Goal: Information Seeking & Learning: Learn about a topic

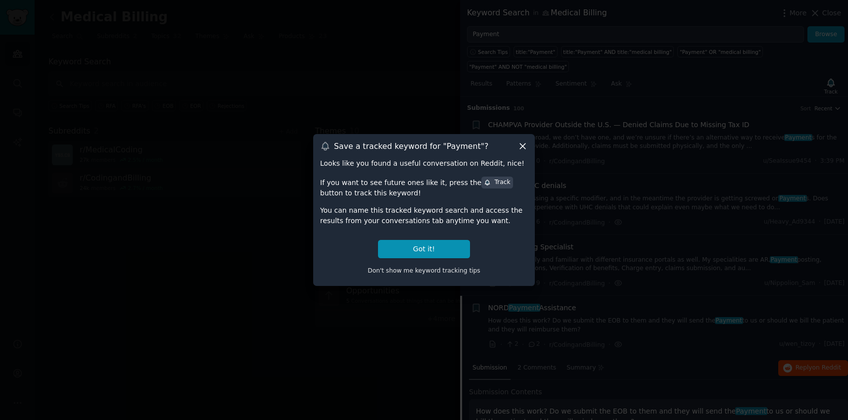
scroll to position [199, 0]
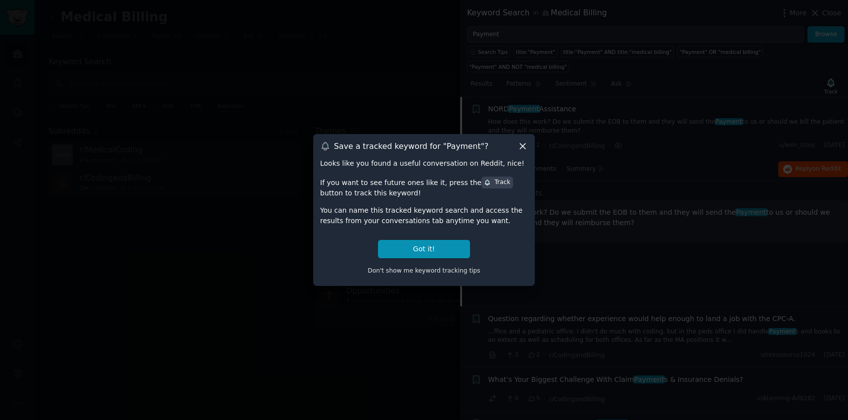
click at [524, 143] on icon at bounding box center [522, 146] width 10 height 10
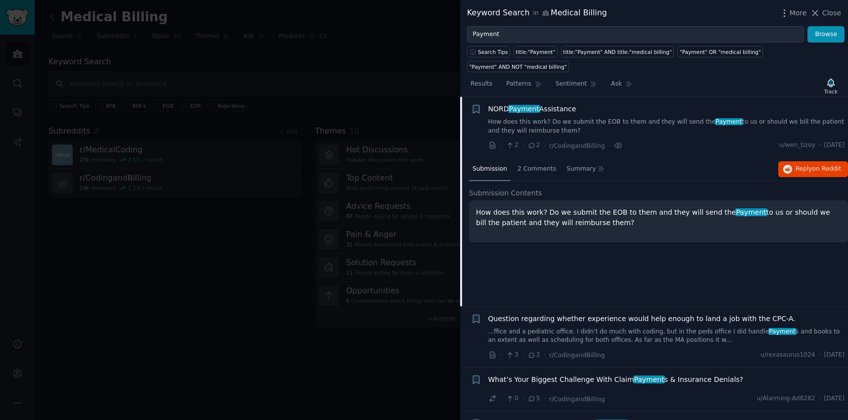
click at [192, 292] on div at bounding box center [424, 210] width 848 height 420
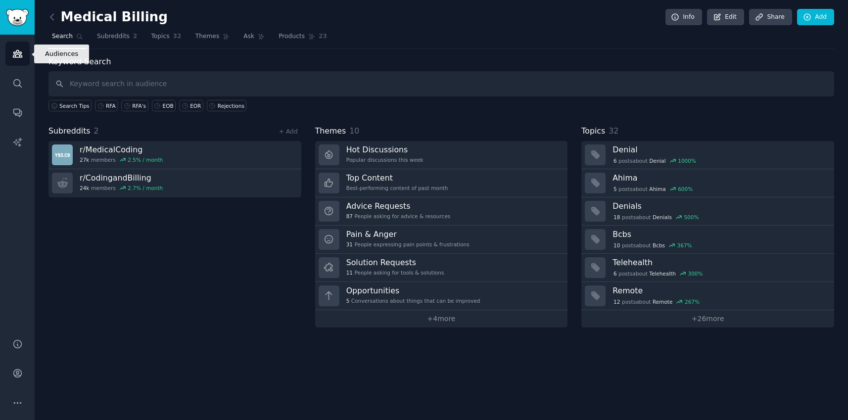
click at [18, 46] on link "Audiences" at bounding box center [17, 54] width 24 height 24
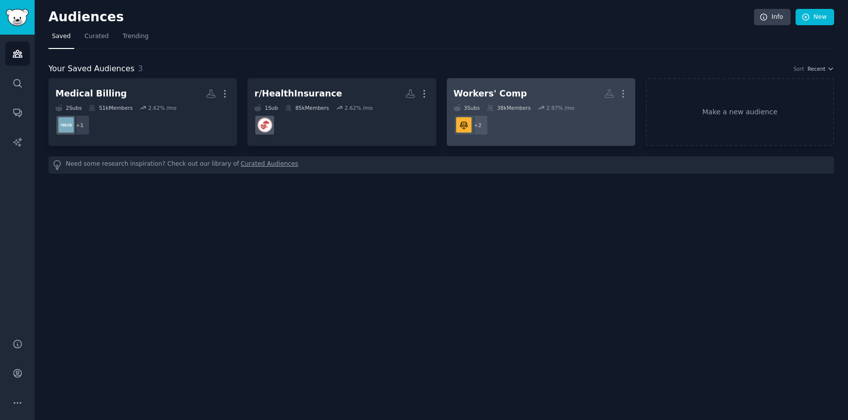
click at [550, 89] on h2 "Workers' Comp More" at bounding box center [541, 93] width 175 height 17
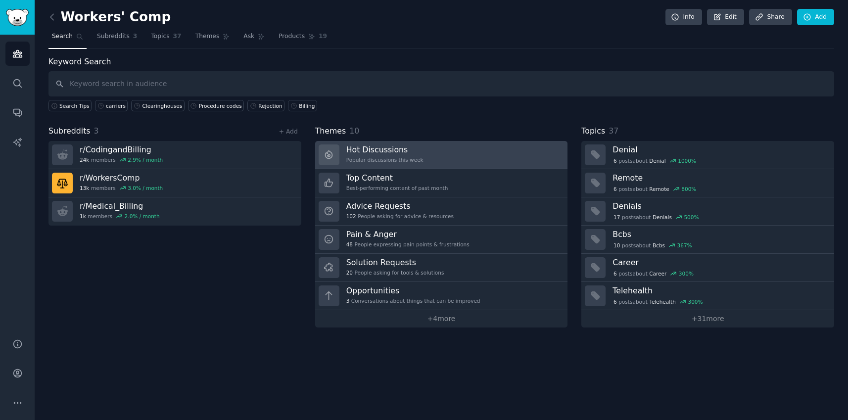
click at [466, 148] on link "Hot Discussions Popular discussions this week" at bounding box center [441, 155] width 253 height 28
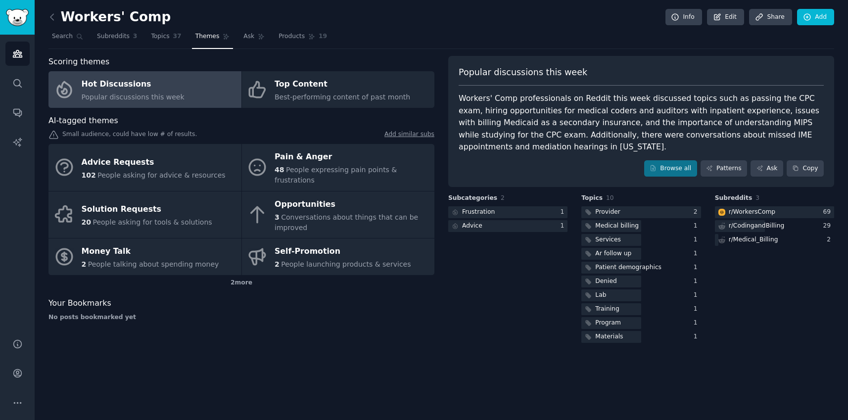
click at [448, 293] on div "Subcategories 2 Frustration 1 Advice 1" at bounding box center [507, 269] width 119 height 151
click at [18, 55] on icon "Sidebar" at bounding box center [17, 53] width 10 height 10
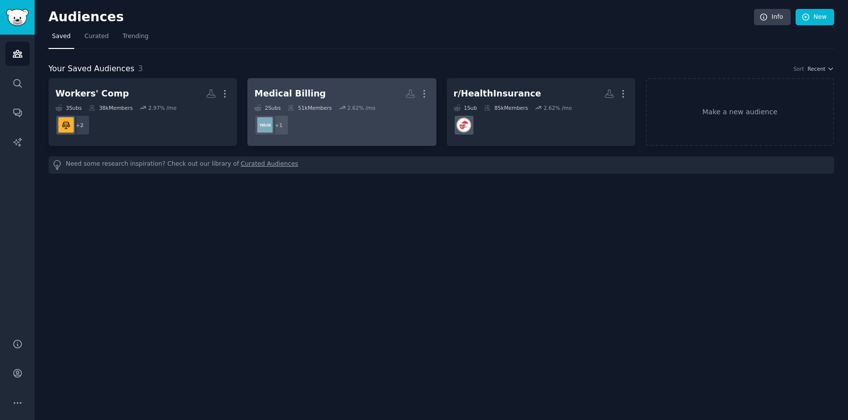
click at [372, 122] on dd "r/MedicalCoding + 1" at bounding box center [341, 125] width 175 height 28
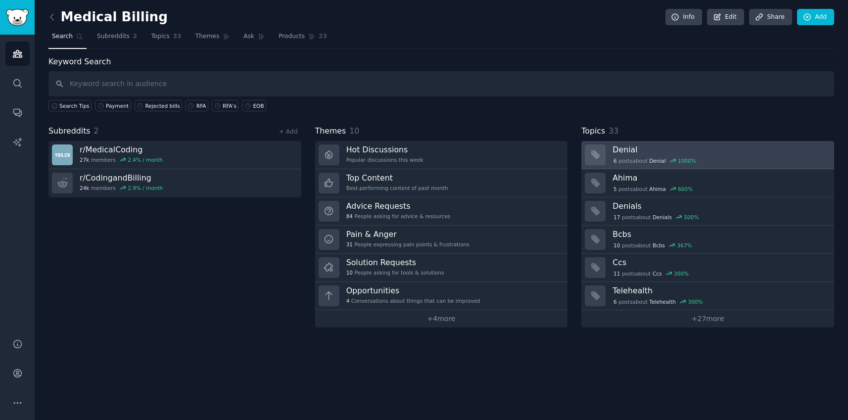
click at [671, 147] on h3 "Denial" at bounding box center [719, 149] width 215 height 10
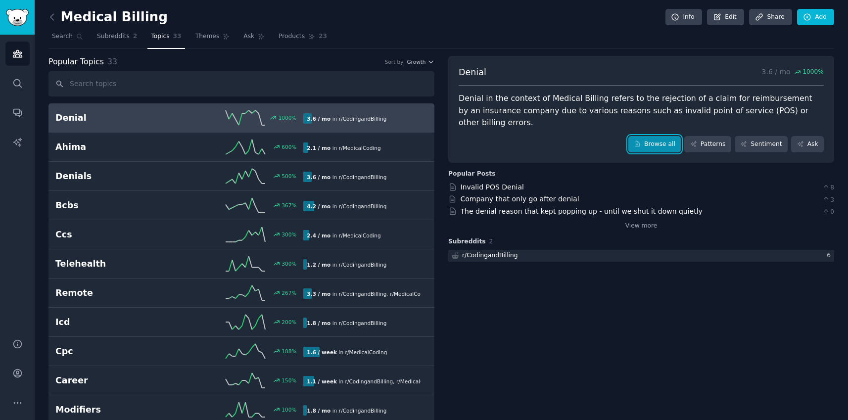
click at [654, 136] on link "Browse all" at bounding box center [654, 144] width 53 height 17
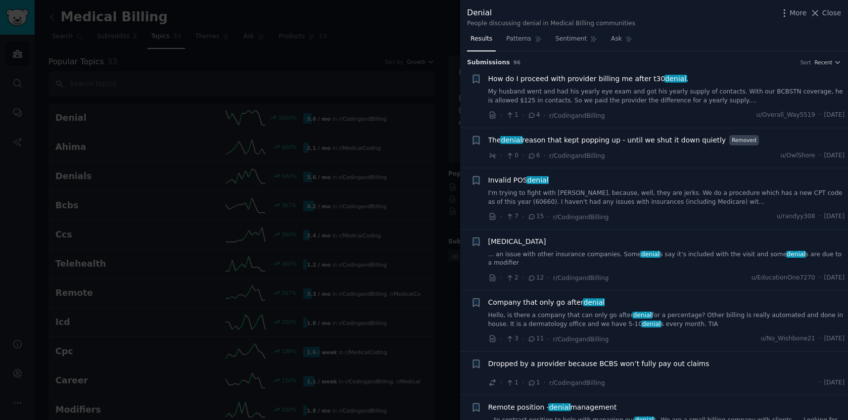
click at [622, 110] on div "· 1 · 4 · r/CodingandBilling u/Overall_Way5519 · [DATE]" at bounding box center [666, 115] width 357 height 10
click at [574, 141] on span "The denial reason that kept popping up - until we shut it down quietly" at bounding box center [607, 140] width 238 height 10
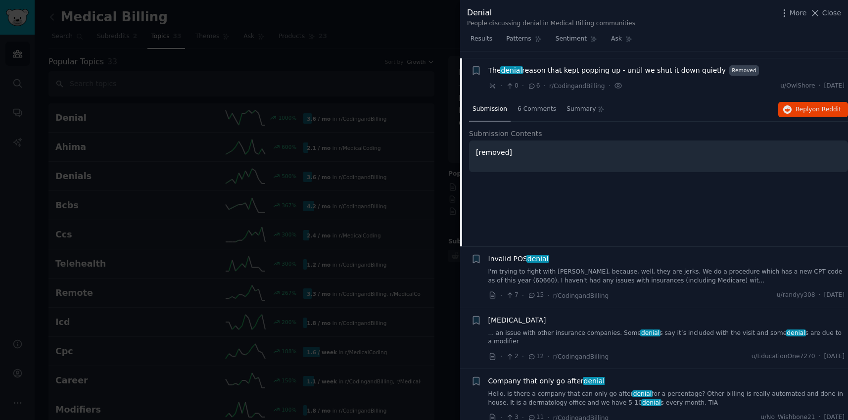
scroll to position [77, 0]
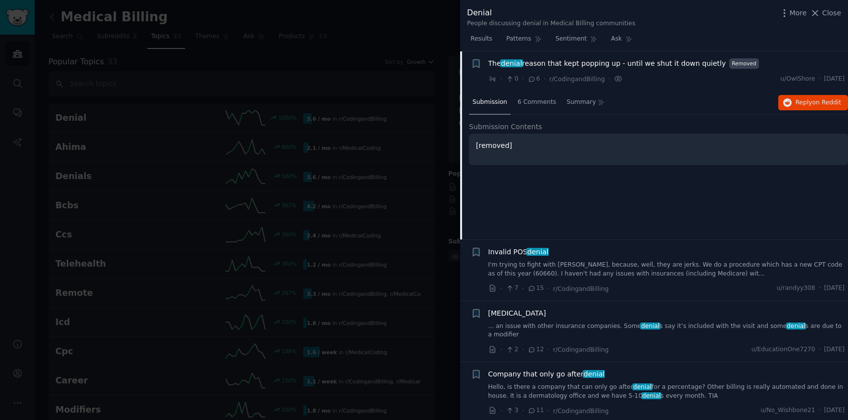
click at [586, 69] on div "The denial reason that kept popping up - until we shut it down quietly Removed …" at bounding box center [666, 71] width 357 height 26
click at [590, 62] on span "The denial reason that kept popping up - until we shut it down quietly" at bounding box center [607, 63] width 238 height 10
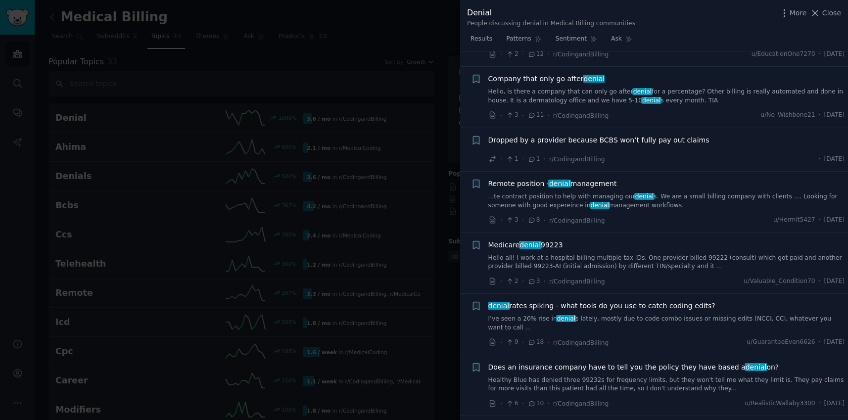
scroll to position [225, 0]
click at [507, 243] on span "Medicare denial 99223" at bounding box center [525, 243] width 75 height 10
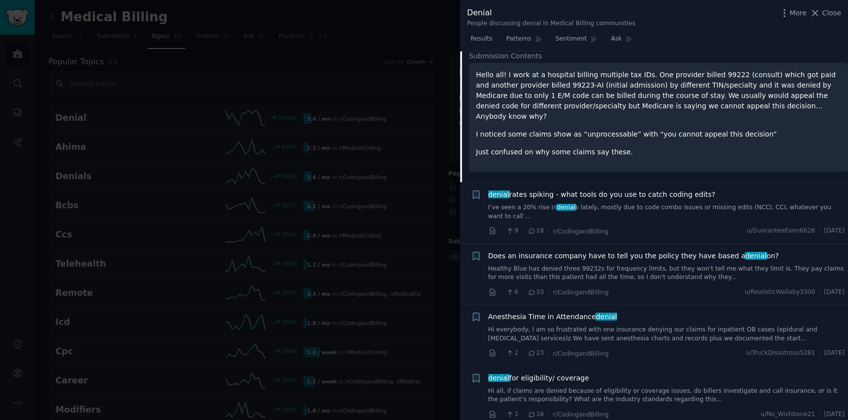
scroll to position [500, 0]
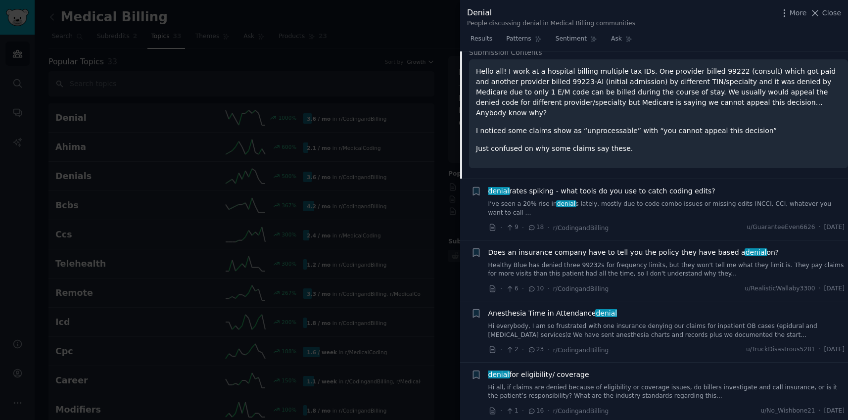
click at [646, 247] on span "Does an insurance company have to tell you the policy they have based a denial …" at bounding box center [633, 252] width 291 height 10
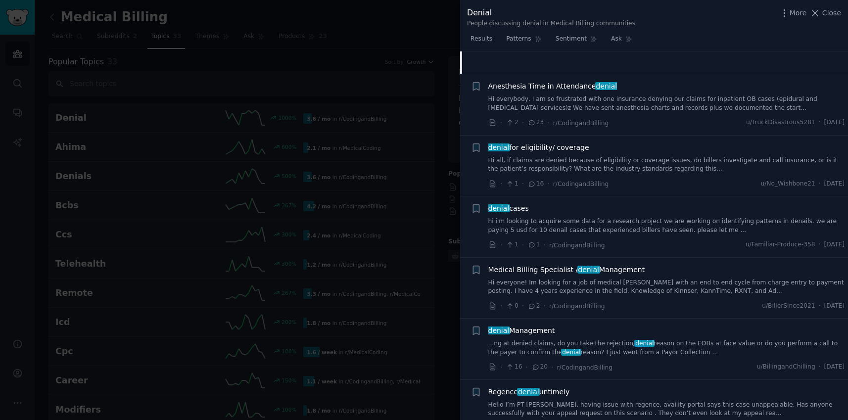
scroll to position [720, 0]
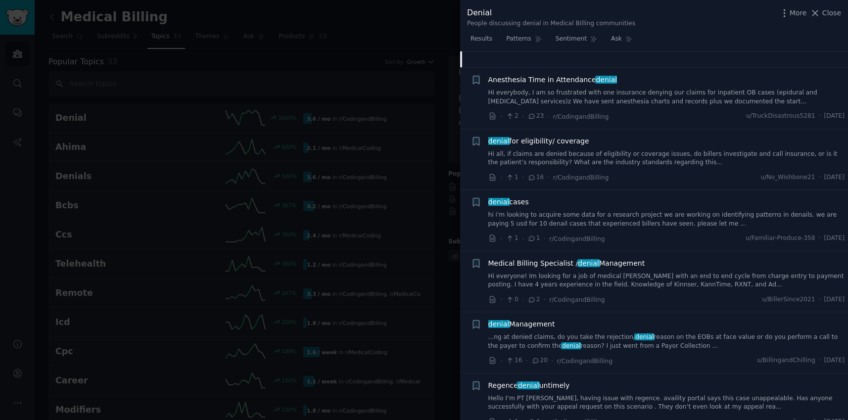
click at [626, 261] on span "Medical Billing Specialist / denial Management" at bounding box center [566, 263] width 157 height 10
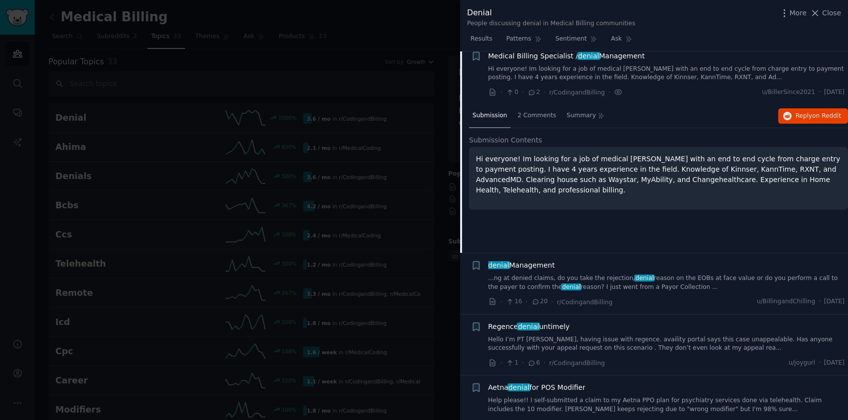
scroll to position [780, 0]
click at [530, 265] on span "denial Management" at bounding box center [521, 264] width 67 height 10
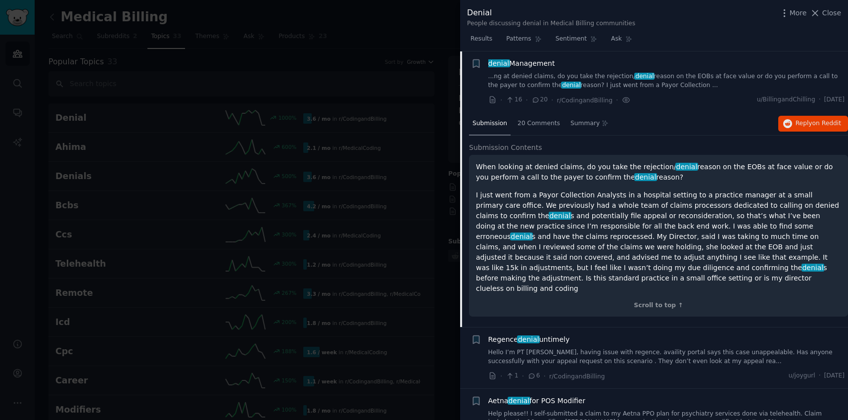
scroll to position [832, 0]
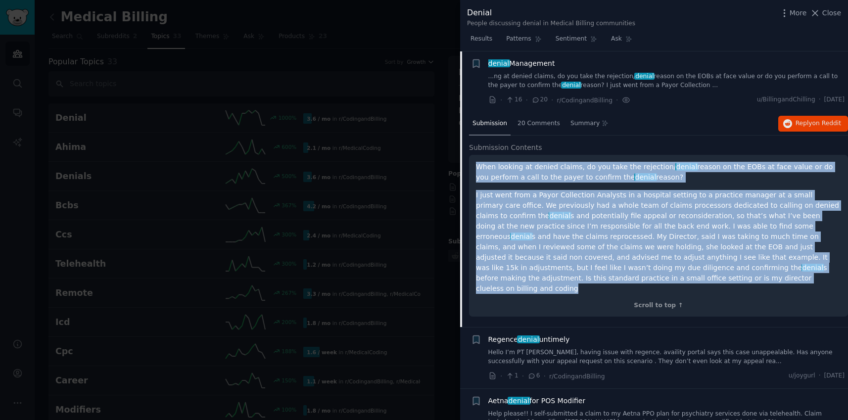
drag, startPoint x: 565, startPoint y: 282, endPoint x: 469, endPoint y: 162, distance: 153.4
click at [469, 162] on div "When looking at denied claims, do you take the rejection/ denial reason on the …" at bounding box center [658, 236] width 379 height 162
copy div "Lore ipsumdo si ametco adipis, el sed doei tem incididun/ utlabo etdolo ma ali …"
